Goal: Task Accomplishment & Management: Use online tool/utility

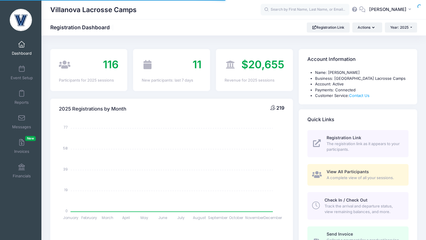
select select
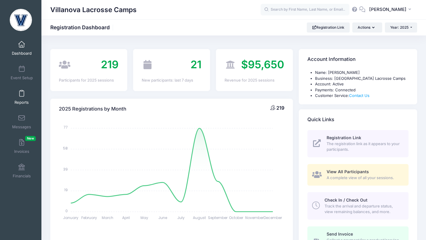
click at [22, 92] on span at bounding box center [22, 94] width 0 height 7
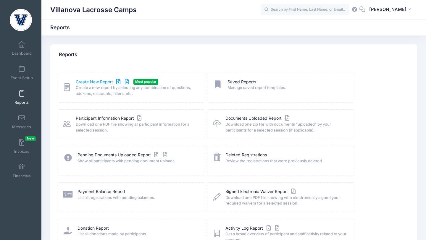
click at [78, 81] on link "Create New Report" at bounding box center [103, 82] width 55 height 6
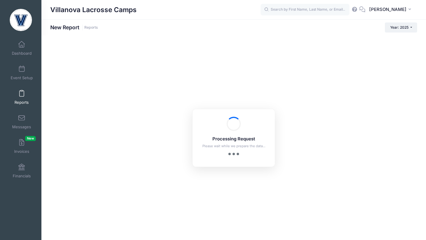
checkbox input "true"
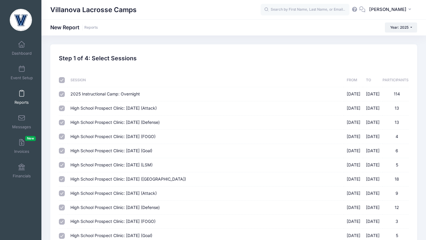
click at [63, 81] on input "checkbox" at bounding box center [62, 80] width 6 height 6
checkbox input "false"
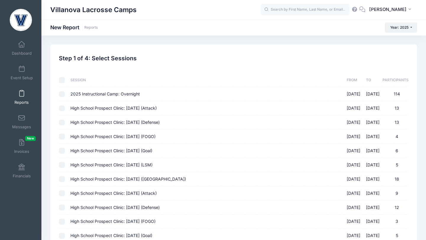
checkbox input "false"
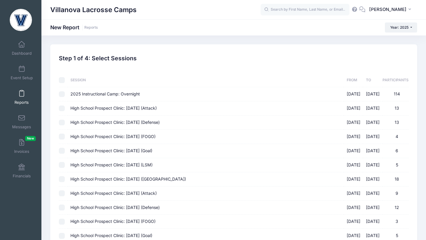
checkbox input "false"
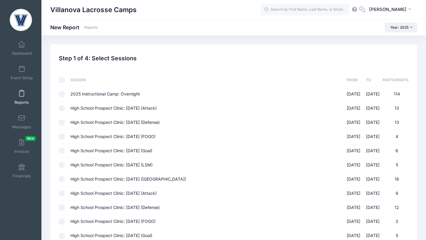
click at [62, 109] on input "High School Prospect Clinic: [DATE] (Attack) [DATE] - [DATE] 13" at bounding box center [62, 109] width 6 height 6
checkbox input "true"
click at [63, 124] on input "High School Prospect Clinic: [DATE] (Defense) [DATE] - [DATE] 13" at bounding box center [62, 123] width 6 height 6
checkbox input "true"
click at [61, 139] on input "High School Prospect Clinic: [DATE] (FOGO) [DATE] - [DATE] 4" at bounding box center [62, 137] width 6 height 6
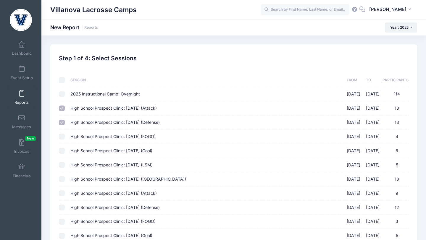
checkbox input "true"
click at [62, 151] on input "High School Prospect Clinic: [DATE] (Goal) [DATE] - [DATE] 6" at bounding box center [62, 151] width 6 height 6
checkbox input "true"
click at [61, 165] on input "High School Prospect Clinic: September 21 (LSM) 09/21/2025 - 09/21/2025 5" at bounding box center [62, 165] width 6 height 6
checkbox input "true"
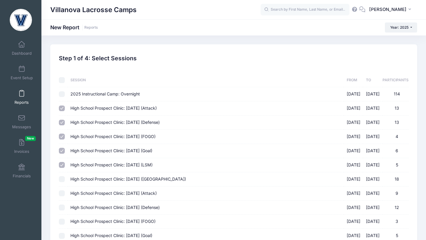
click at [63, 180] on input "High School Prospect Clinic: September 21 (Midfield) 09/21/2025 - 09/21/2025 18" at bounding box center [62, 179] width 6 height 6
checkbox input "true"
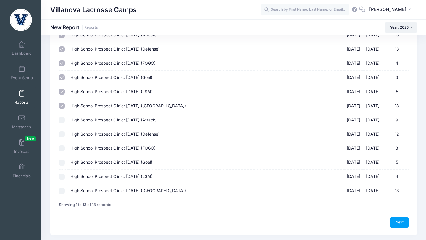
scroll to position [91, 0]
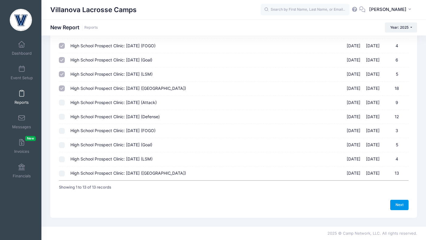
click at [400, 205] on link "Next" at bounding box center [400, 205] width 18 height 10
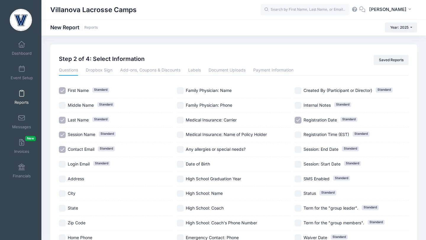
click at [61, 150] on input "Contact Email Standard" at bounding box center [62, 149] width 7 height 7
checkbox input "false"
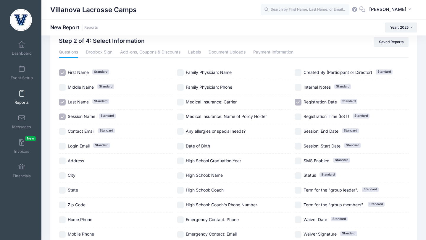
scroll to position [22, 0]
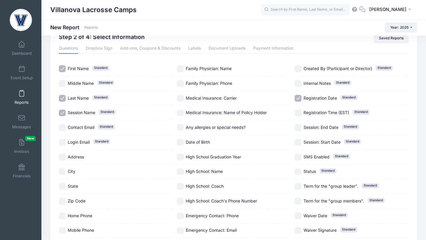
click at [180, 158] on input "High School Graduation Year" at bounding box center [180, 157] width 7 height 7
checkbox input "true"
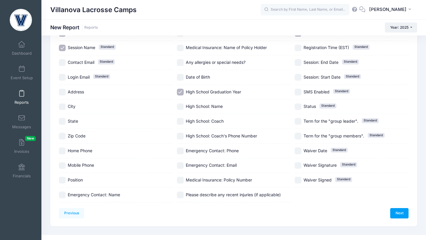
scroll to position [95, 0]
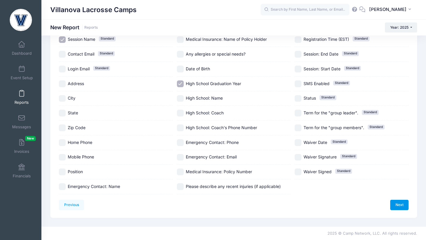
click at [399, 206] on link "Next" at bounding box center [400, 205] width 18 height 10
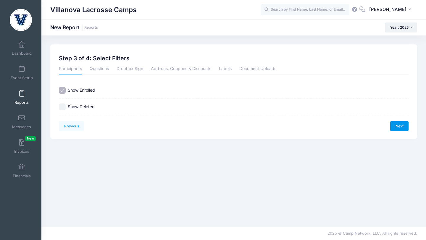
scroll to position [0, 0]
click at [398, 128] on link "Next" at bounding box center [400, 126] width 18 height 10
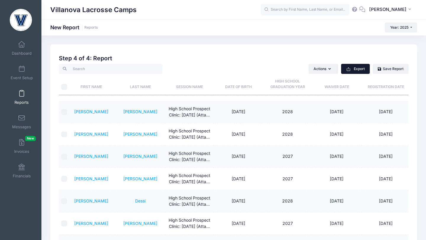
click at [357, 73] on button "Export" at bounding box center [355, 69] width 29 height 10
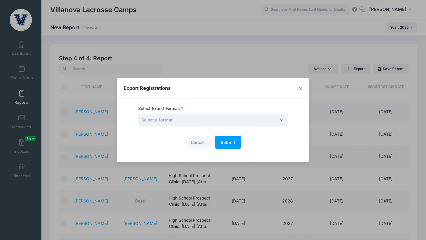
click at [242, 120] on span "Select a format" at bounding box center [213, 120] width 150 height 13
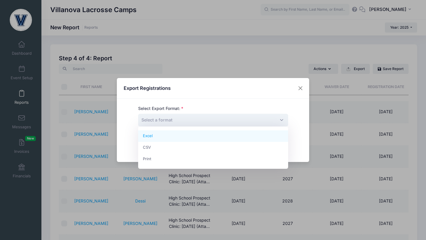
select select "excel"
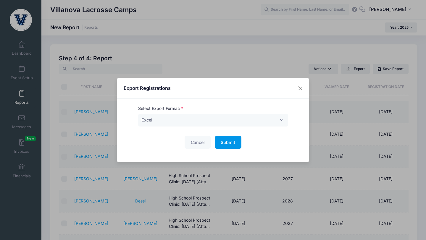
click at [224, 141] on span "Submit" at bounding box center [228, 142] width 15 height 5
